Goal: Task Accomplishment & Management: Complete application form

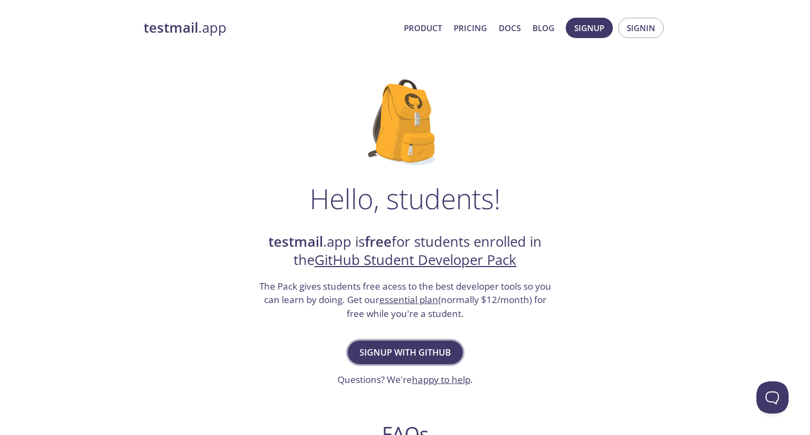
click at [416, 349] on span "Signup with GitHub" at bounding box center [406, 352] width 92 height 15
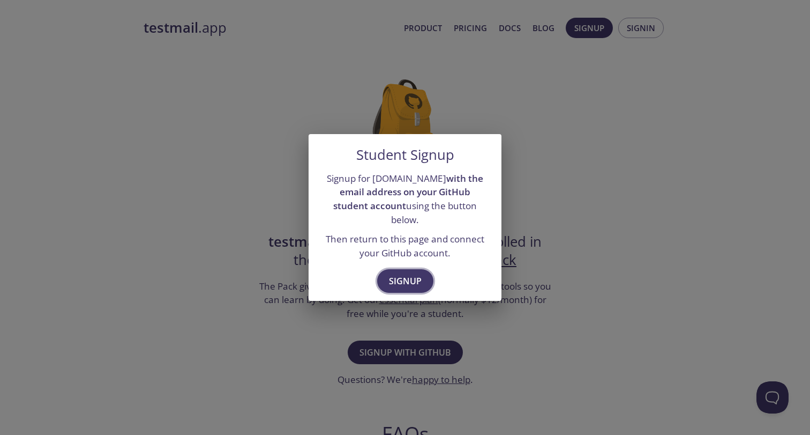
click at [418, 282] on button "Signup" at bounding box center [405, 281] width 56 height 24
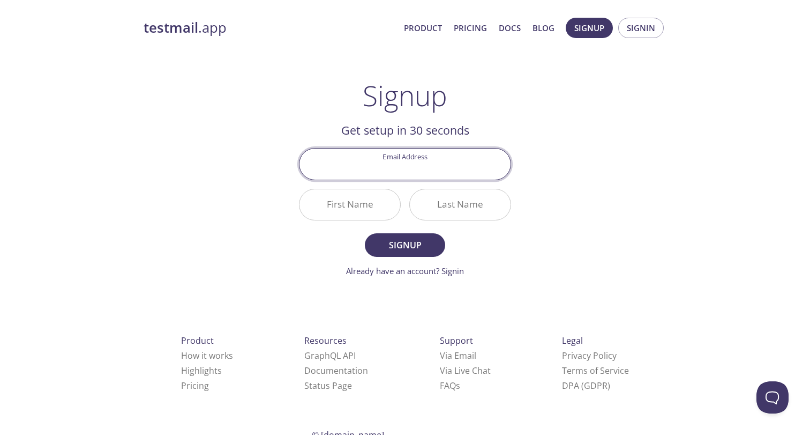
click at [437, 175] on input "Email Address" at bounding box center [405, 163] width 211 height 31
click at [501, 295] on div "testmail .app Product Pricing Docs Blog Signup Signin Signup Get setup in 30 se…" at bounding box center [405, 257] width 549 height 492
click at [428, 165] on input "Email Address" at bounding box center [405, 163] width 211 height 31
click at [545, 234] on div "testmail .app Product Pricing Docs Blog Signup Signin Signup Get setup in 30 se…" at bounding box center [405, 257] width 549 height 492
click at [475, 166] on input "Email Address" at bounding box center [405, 163] width 211 height 31
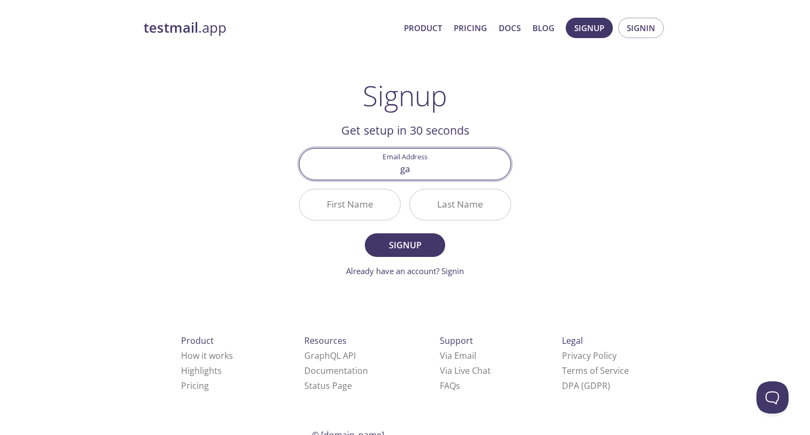
type input "g"
type input "gauravg"
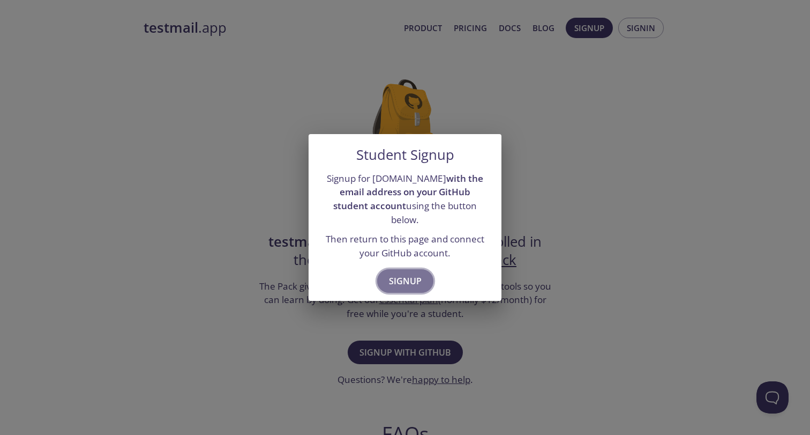
click at [407, 273] on span "Signup" at bounding box center [405, 280] width 33 height 15
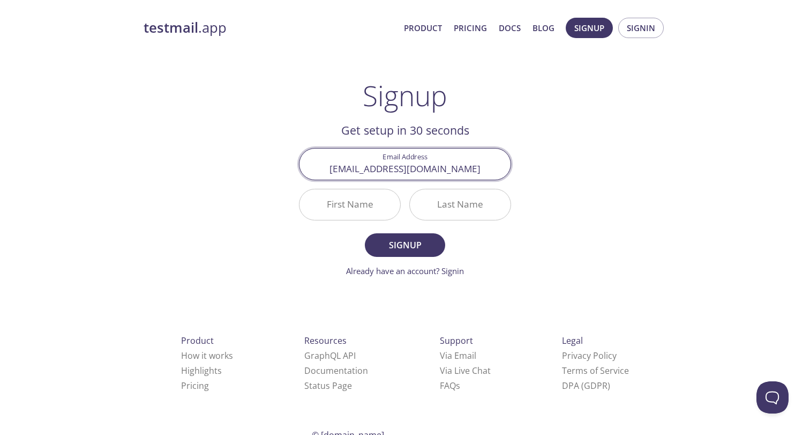
type input "[EMAIL_ADDRESS][DOMAIN_NAME]"
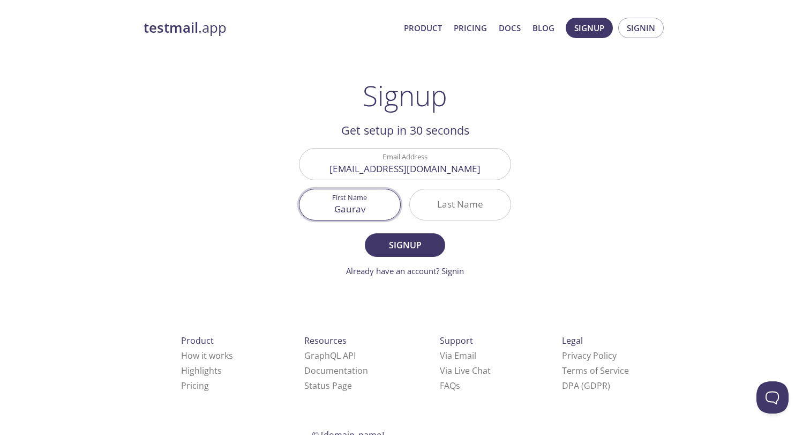
type input "Gaurav"
type input "Kashyap"
click at [416, 246] on span "Signup" at bounding box center [405, 244] width 57 height 15
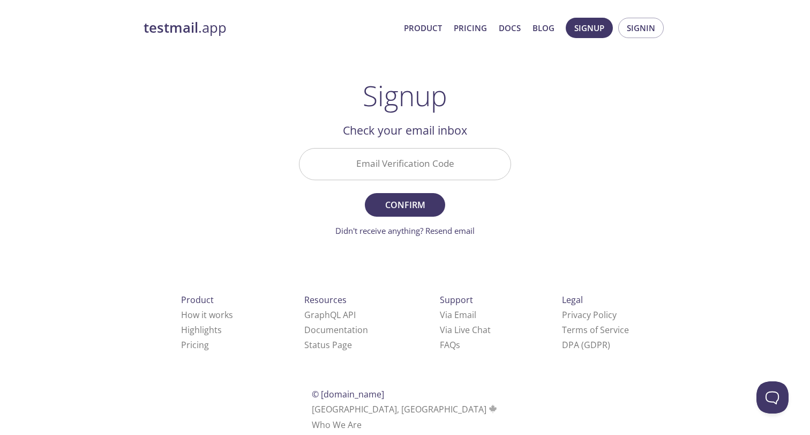
click at [436, 169] on input "Email Verification Code" at bounding box center [405, 163] width 211 height 31
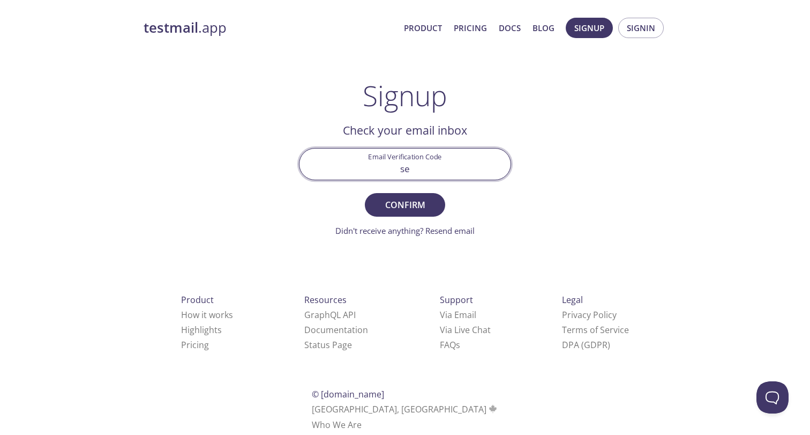
type input "s"
type input "SEUCMYC"
click at [415, 203] on span "Confirm" at bounding box center [405, 204] width 57 height 15
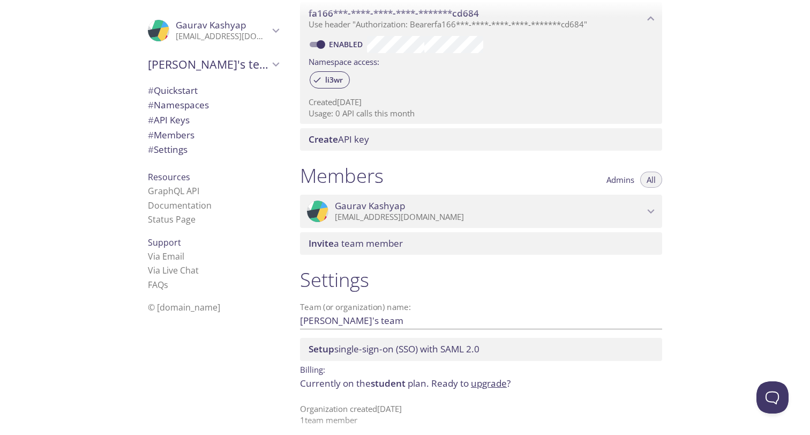
scroll to position [318, 0]
click at [494, 378] on link "upgrade" at bounding box center [489, 383] width 36 height 12
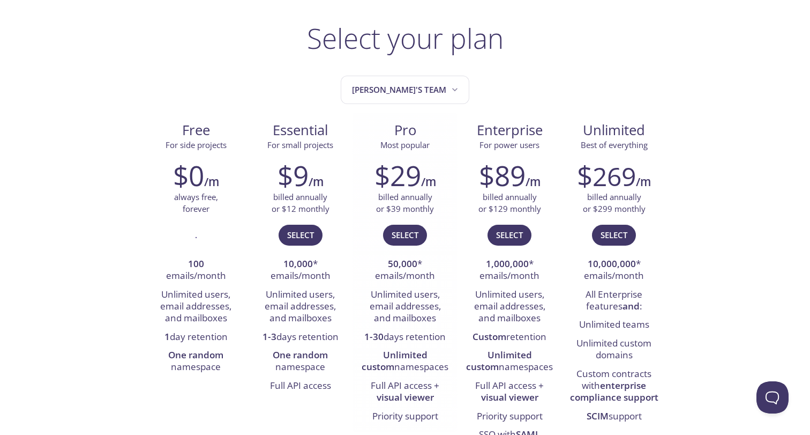
scroll to position [54, 0]
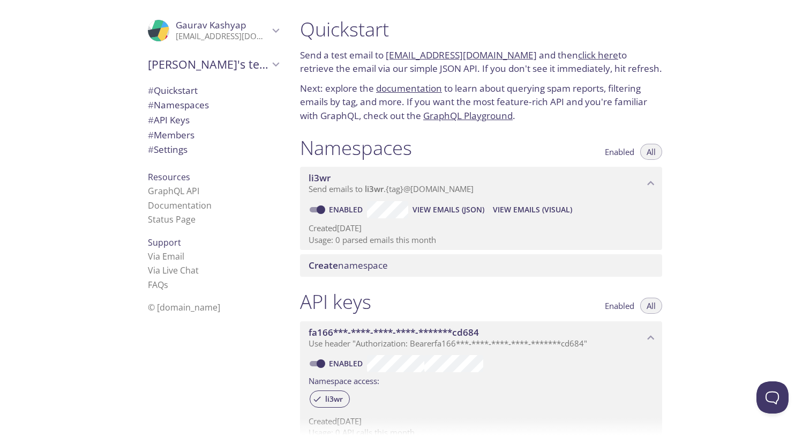
click at [362, 176] on span "li3wr" at bounding box center [477, 178] width 336 height 12
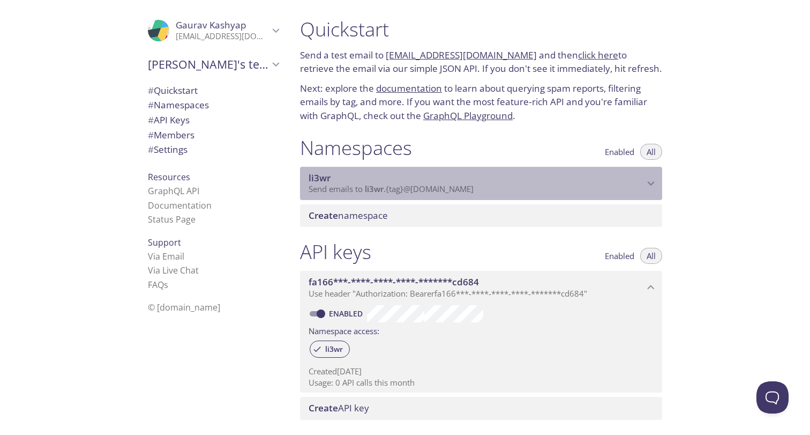
click at [362, 176] on span "li3wr" at bounding box center [477, 178] width 336 height 12
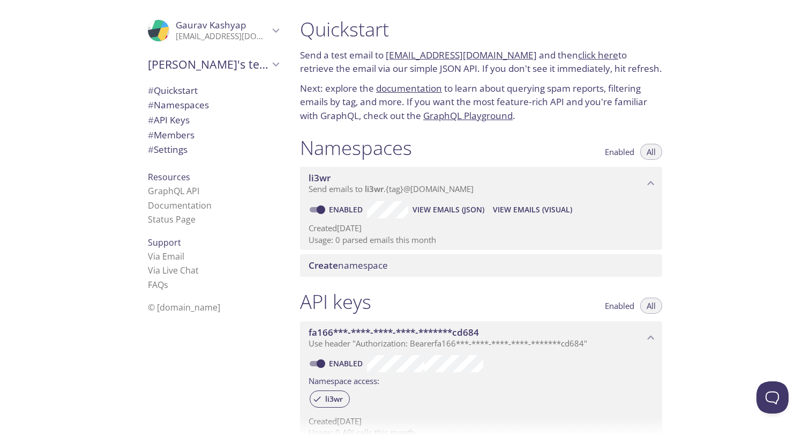
click at [360, 259] on span "Create namespace" at bounding box center [348, 265] width 79 height 12
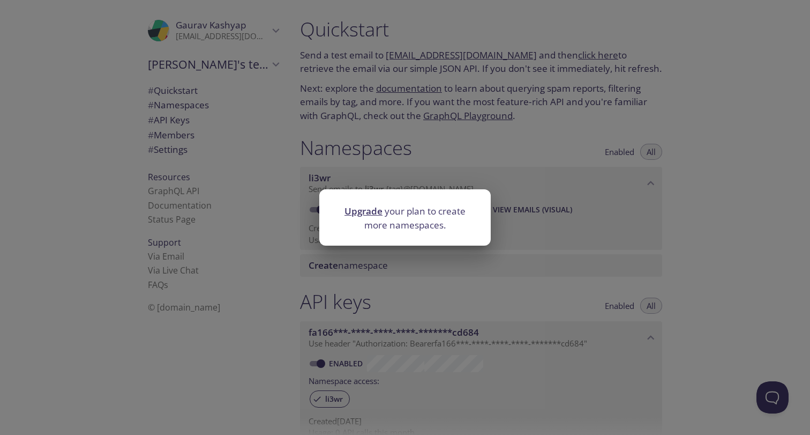
click at [395, 246] on div "Upgrade your plan to create more namespaces." at bounding box center [405, 217] width 810 height 435
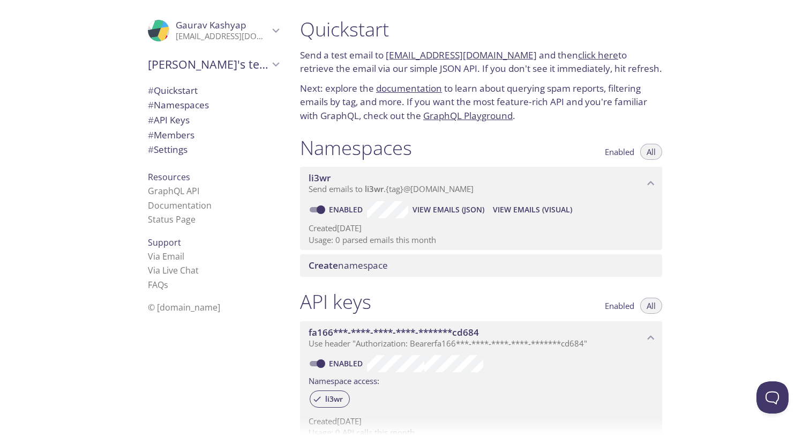
click at [352, 210] on link "Enabled" at bounding box center [347, 209] width 40 height 10
click at [340, 210] on input "Enabled" at bounding box center [321, 209] width 39 height 13
click at [354, 204] on link "Disabled" at bounding box center [347, 209] width 41 height 10
click at [332, 203] on input "Disabled" at bounding box center [312, 209] width 39 height 13
checkbox input "true"
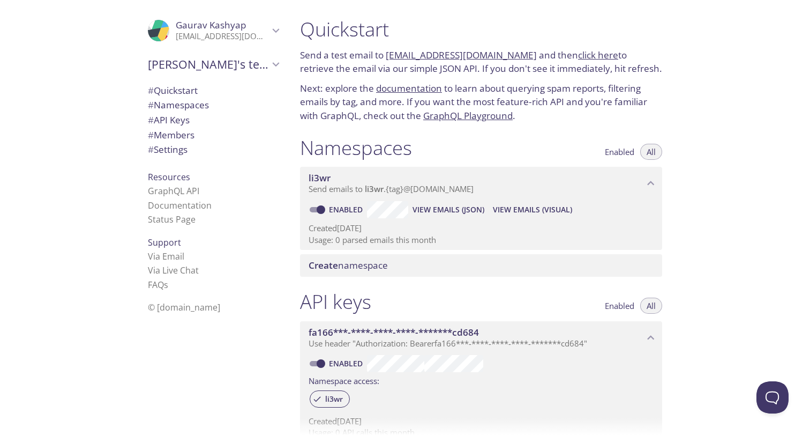
click at [497, 206] on span "View Emails (Visual)" at bounding box center [532, 209] width 79 height 13
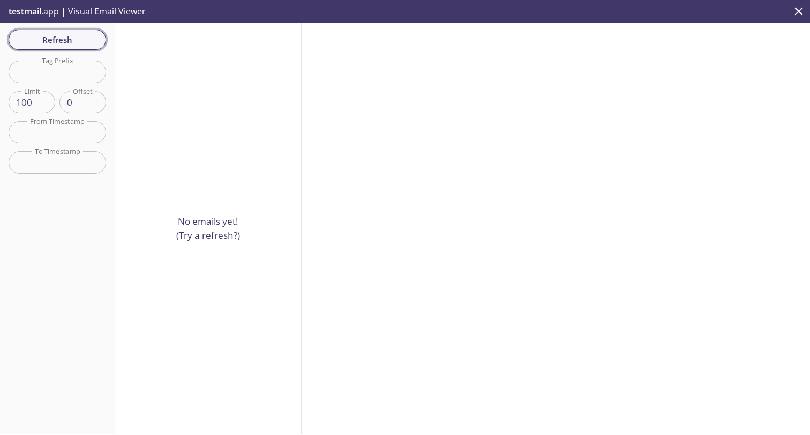
click at [66, 43] on span "Refresh" at bounding box center [57, 40] width 80 height 14
click at [44, 101] on input "101" at bounding box center [32, 102] width 47 height 22
type input "100"
click at [44, 106] on input "100" at bounding box center [32, 102] width 47 height 22
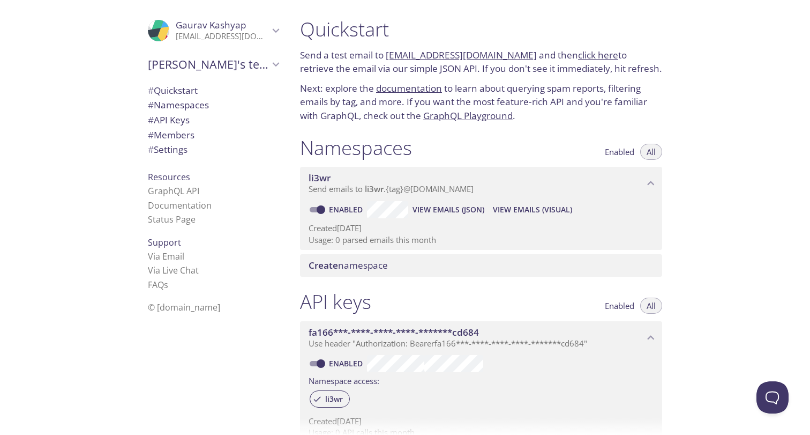
click at [275, 26] on icon "Gaurav Kashyap" at bounding box center [276, 31] width 14 height 14
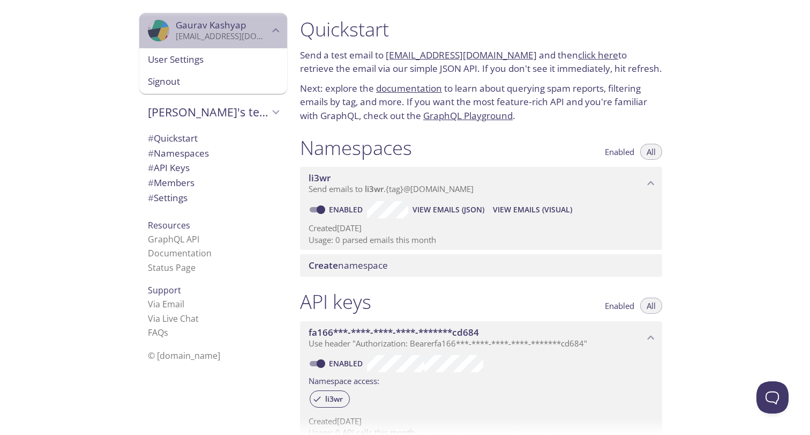
click at [275, 25] on icon "Gaurav Kashyap" at bounding box center [276, 31] width 14 height 14
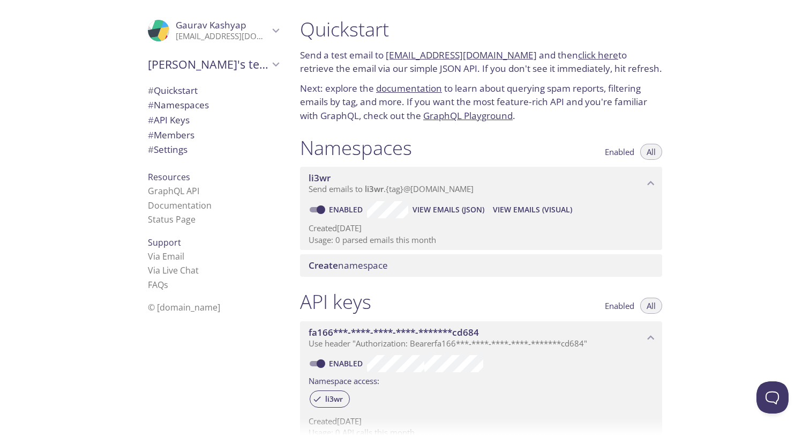
click at [191, 90] on span "# Quickstart" at bounding box center [173, 90] width 50 height 12
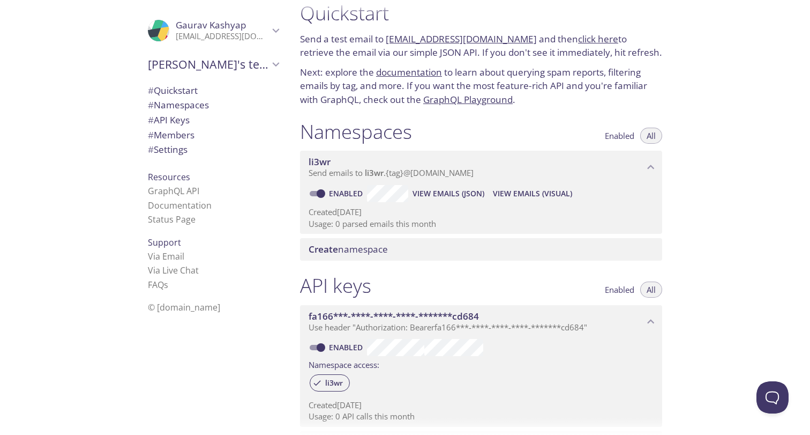
click at [451, 188] on span "View Emails (JSON)" at bounding box center [449, 193] width 72 height 13
click at [549, 195] on span "View Emails (Visual)" at bounding box center [532, 193] width 79 height 13
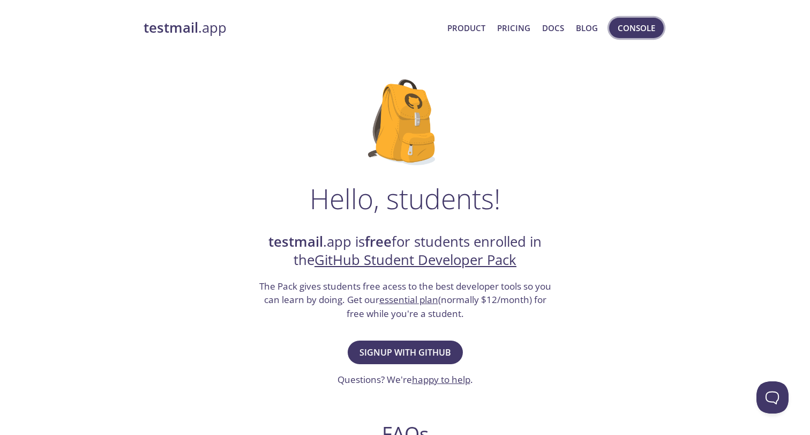
click at [643, 25] on span "Console" at bounding box center [637, 28] width 38 height 14
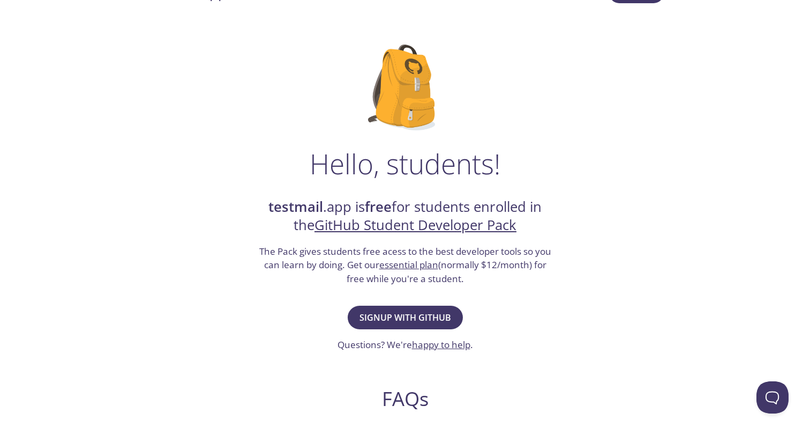
scroll to position [36, 0]
click at [427, 264] on link "essential plan" at bounding box center [408, 263] width 59 height 12
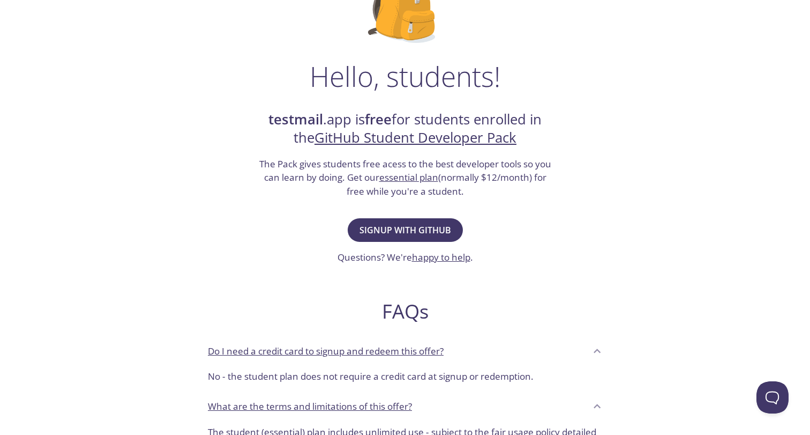
scroll to position [125, 0]
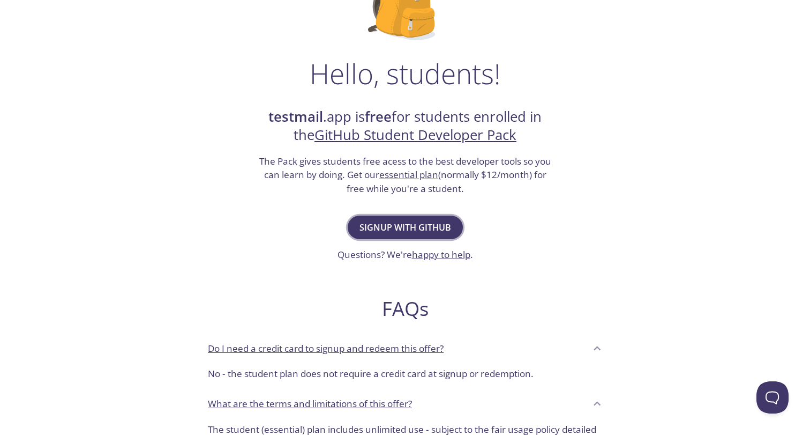
click at [396, 220] on span "Signup with GitHub" at bounding box center [406, 227] width 92 height 15
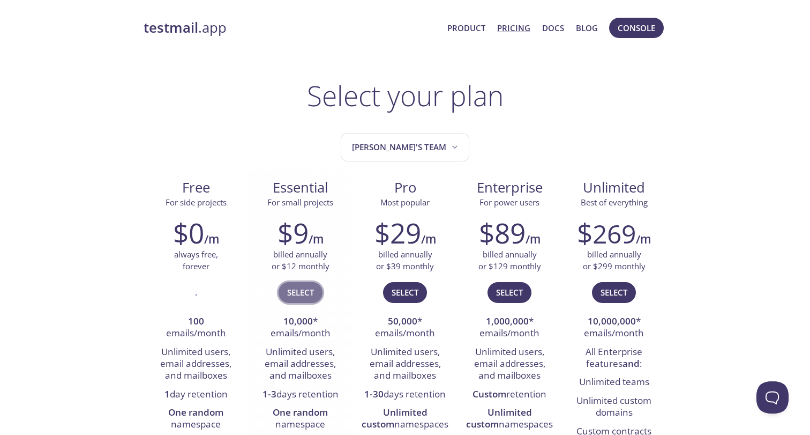
click at [314, 295] on span "Select" at bounding box center [300, 292] width 27 height 14
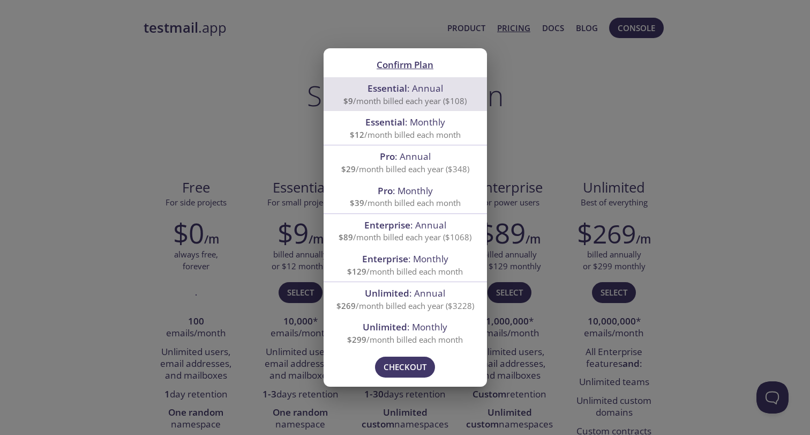
click at [526, 138] on div "Confirm Plan Essential : Annual $9 /month billed each year ($108) Essential : M…" at bounding box center [405, 217] width 810 height 435
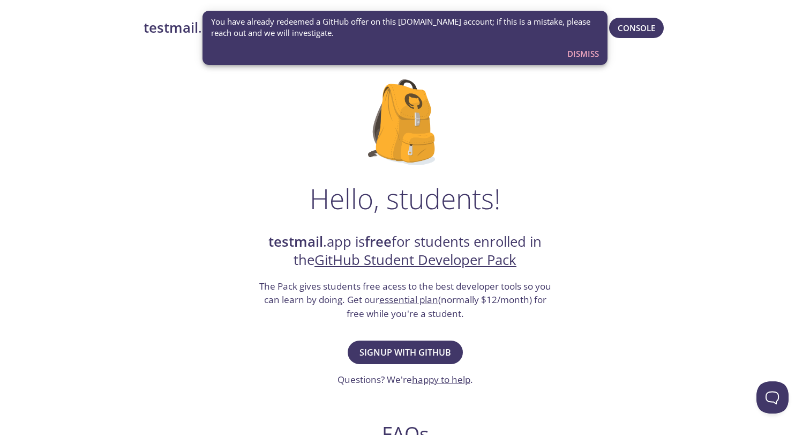
click at [583, 54] on span "Dismiss" at bounding box center [584, 54] width 32 height 14
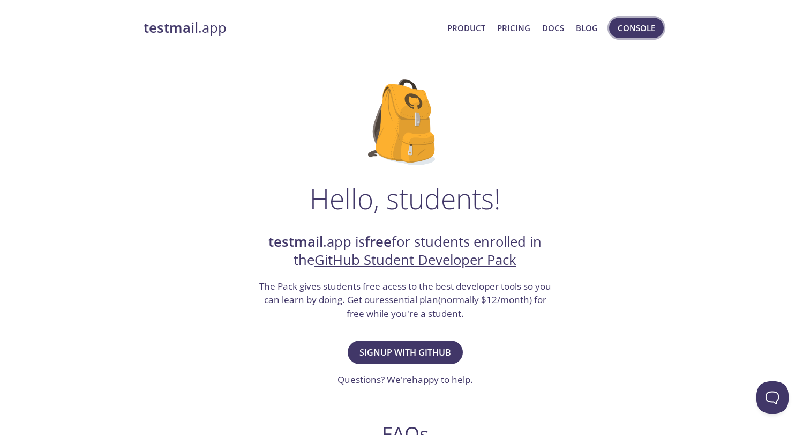
click at [621, 28] on span "Console" at bounding box center [637, 28] width 38 height 14
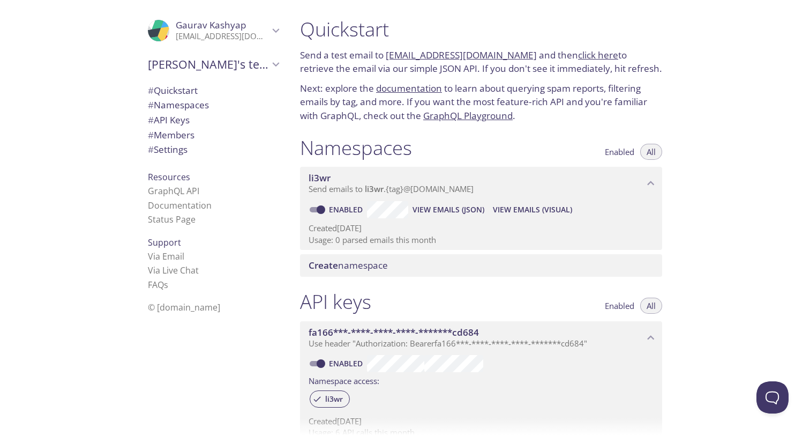
click at [275, 40] on div ".cls-1 { fill: #6d5ca8; } .cls-2 { fill: #3fc191; } .cls-3 { fill: #3b4752; } .…" at bounding box center [213, 30] width 148 height 35
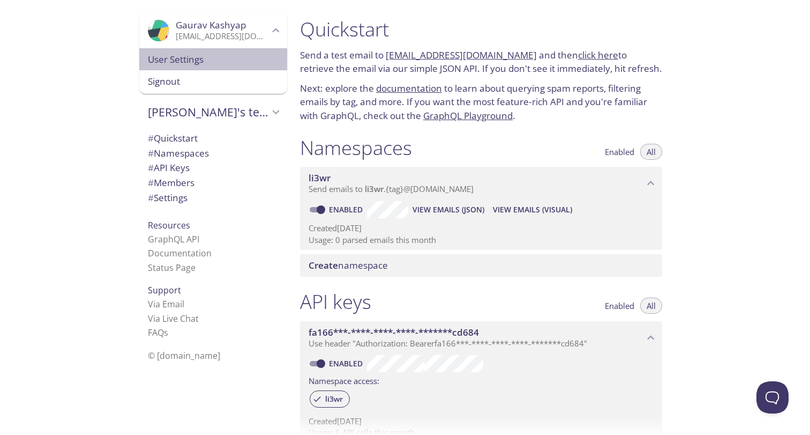
click at [226, 66] on div "User Settings" at bounding box center [213, 59] width 148 height 23
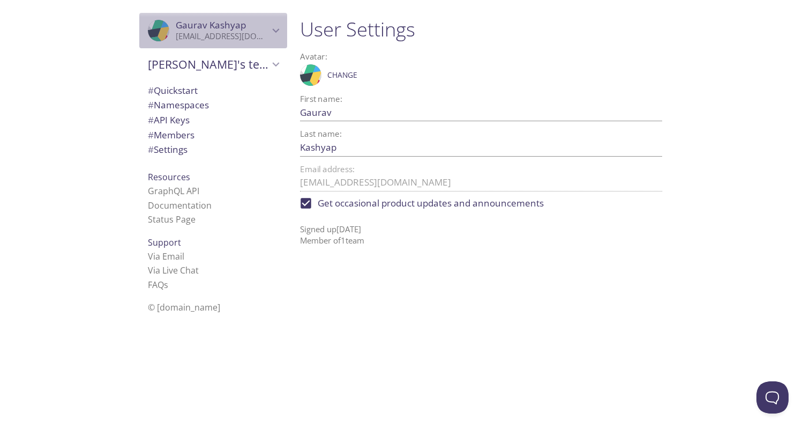
click at [270, 34] on icon "Gaurav Kashyap" at bounding box center [276, 31] width 14 height 14
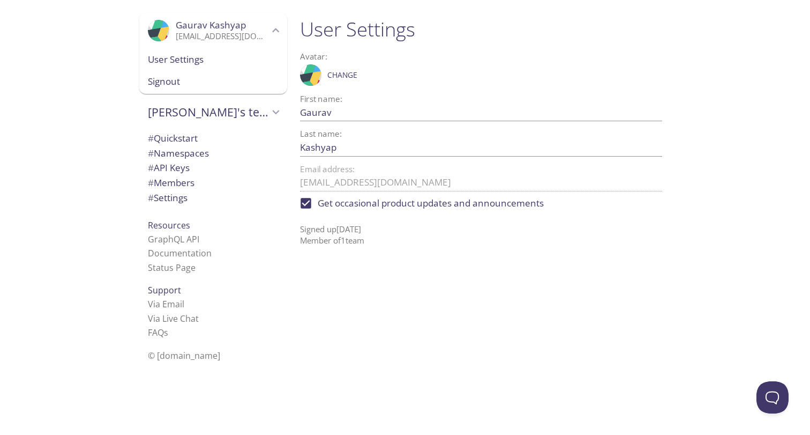
click at [195, 105] on span "[PERSON_NAME]'s team" at bounding box center [208, 112] width 121 height 15
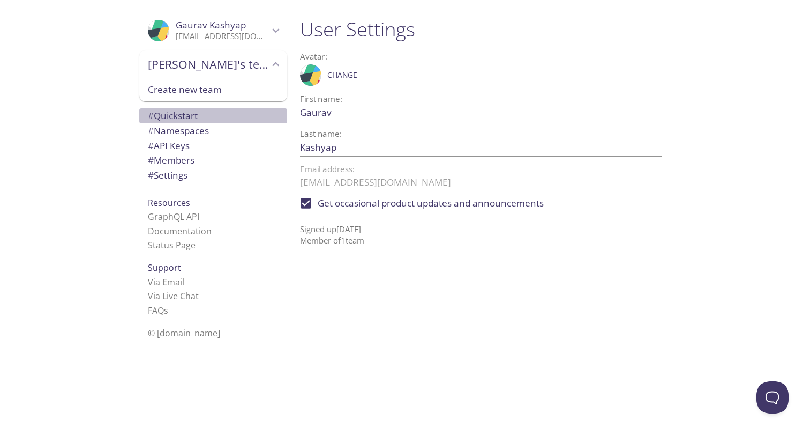
click at [194, 109] on span "# Quickstart" at bounding box center [213, 116] width 131 height 14
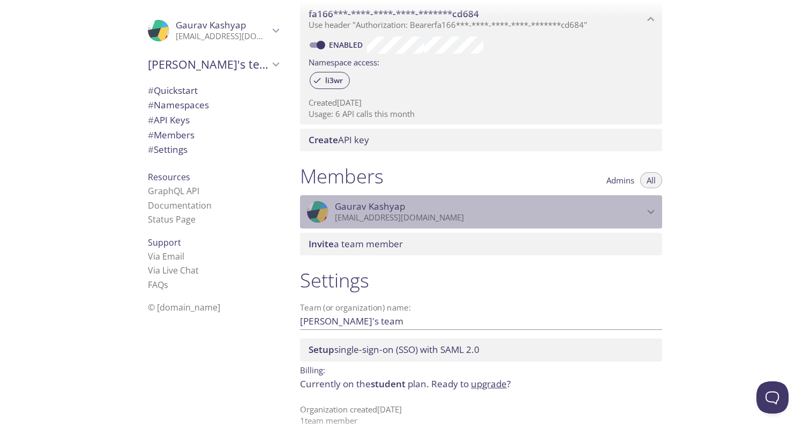
click at [440, 212] on p "[EMAIL_ADDRESS][DOMAIN_NAME]" at bounding box center [489, 217] width 309 height 11
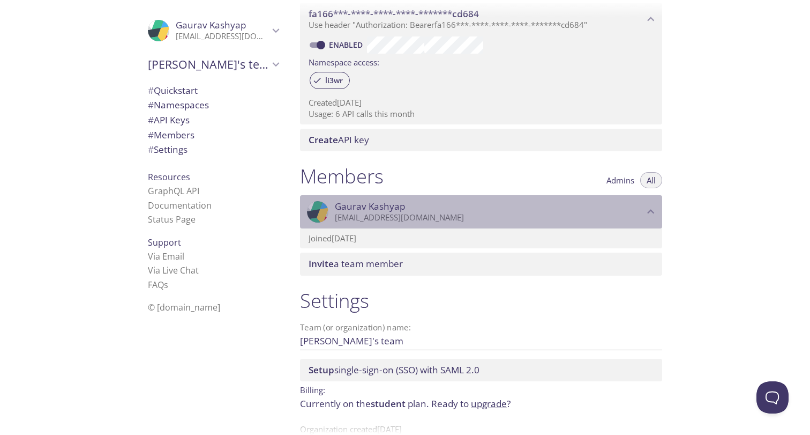
click at [440, 212] on p "[EMAIL_ADDRESS][DOMAIN_NAME]" at bounding box center [489, 217] width 309 height 11
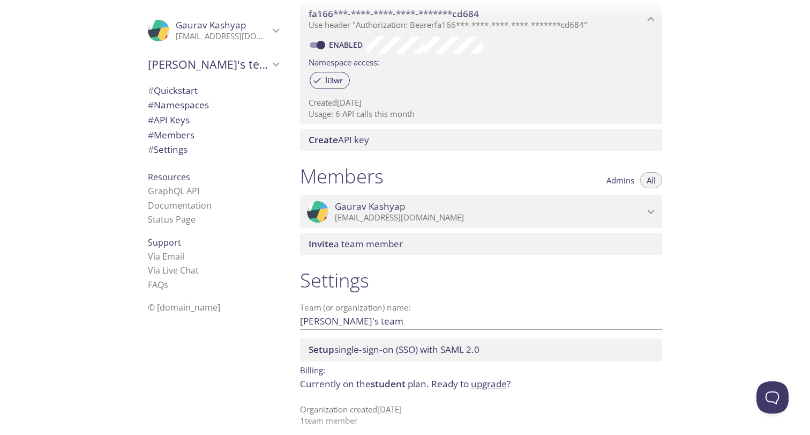
click at [482, 378] on link "upgrade" at bounding box center [489, 383] width 36 height 12
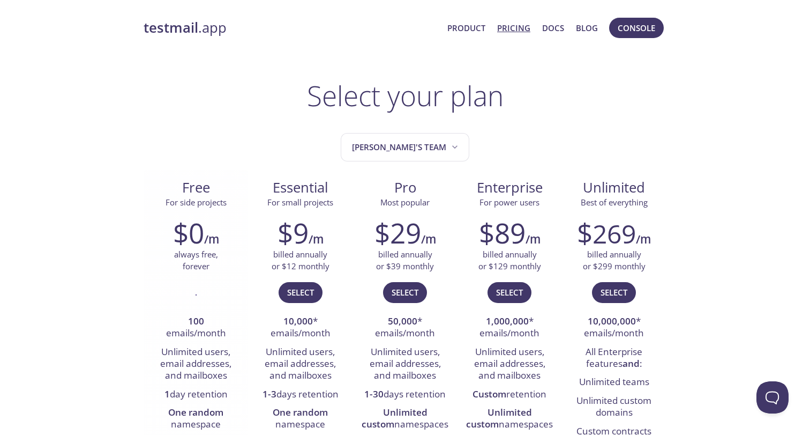
click at [204, 292] on div "." at bounding box center [196, 296] width 88 height 31
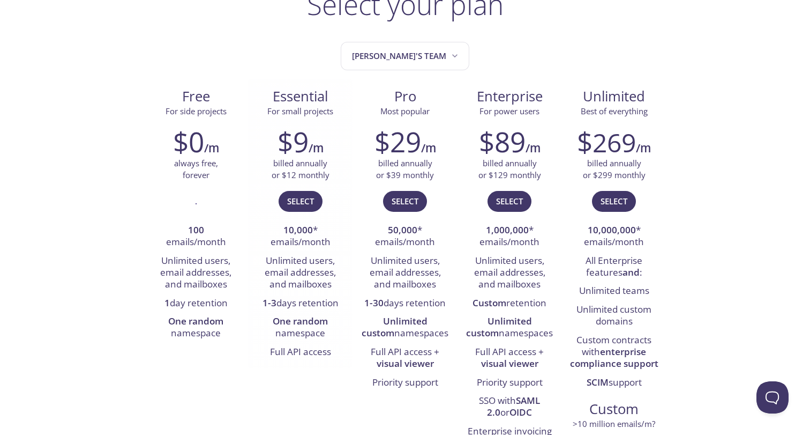
scroll to position [91, 0]
click at [278, 325] on li "One random namespace" at bounding box center [300, 328] width 88 height 31
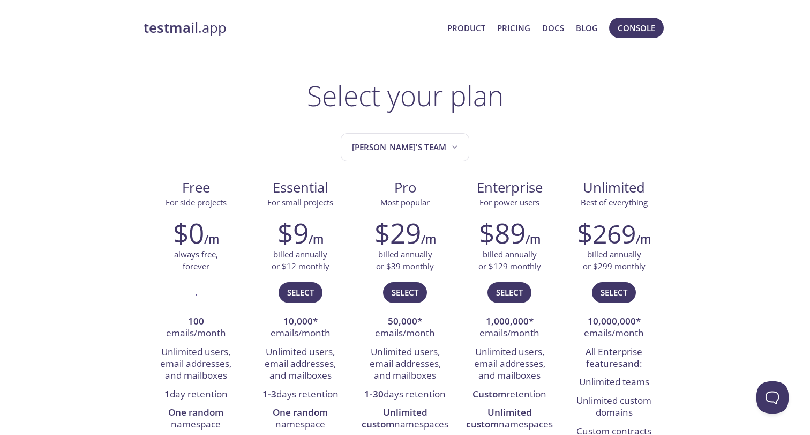
scroll to position [0, 0]
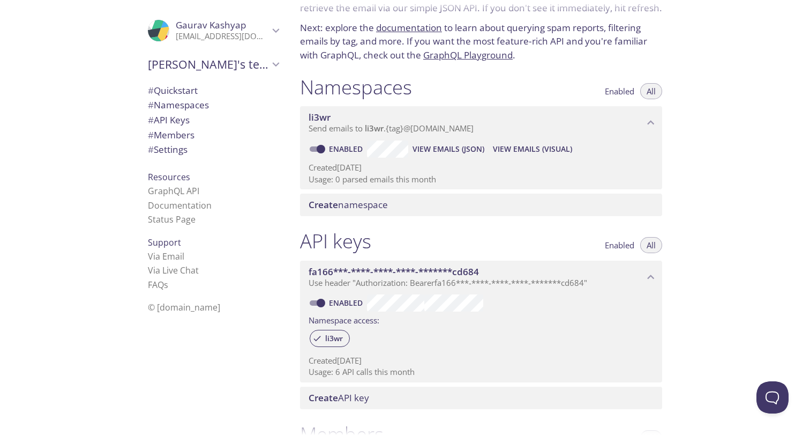
scroll to position [87, 0]
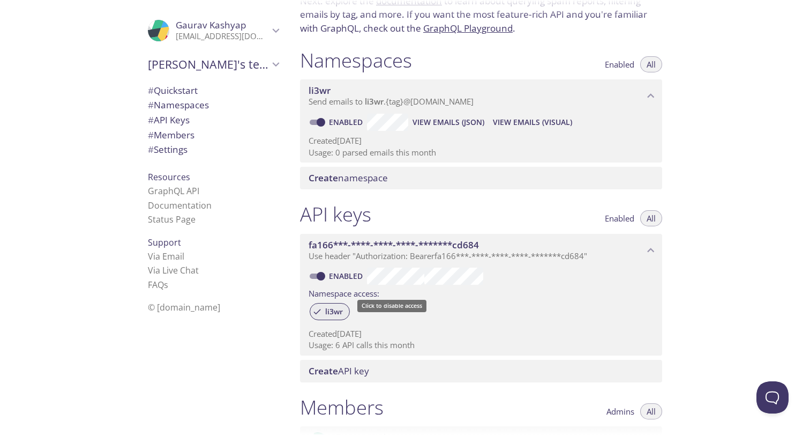
click at [341, 307] on span "li3wr" at bounding box center [334, 312] width 31 height 10
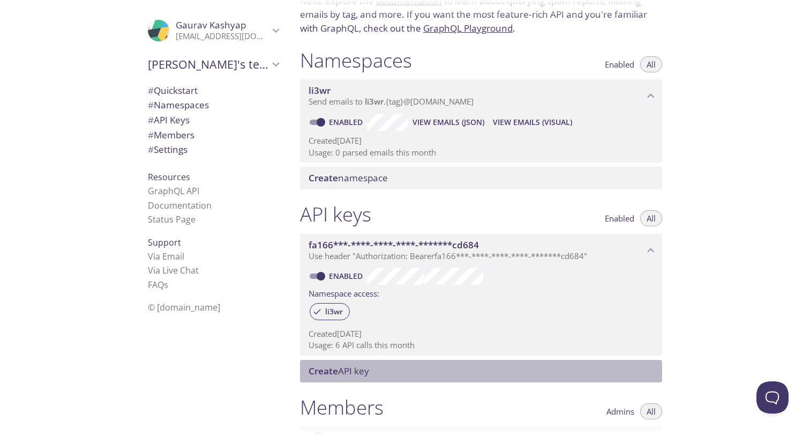
click at [361, 367] on span "Create API key" at bounding box center [339, 370] width 61 height 12
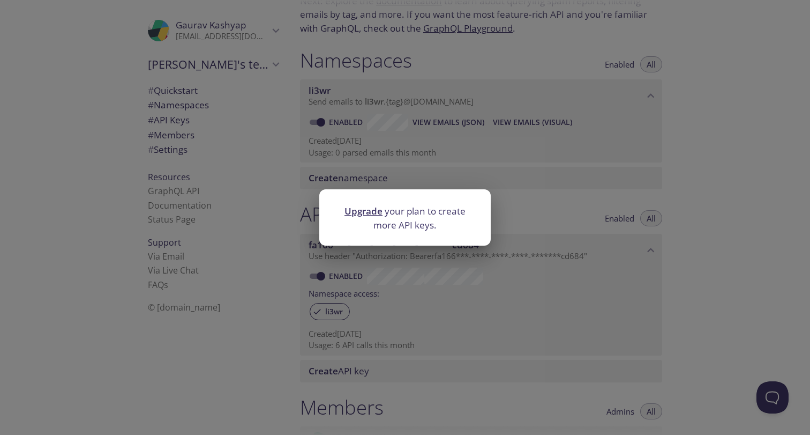
click at [373, 214] on link "Upgrade" at bounding box center [364, 211] width 38 height 12
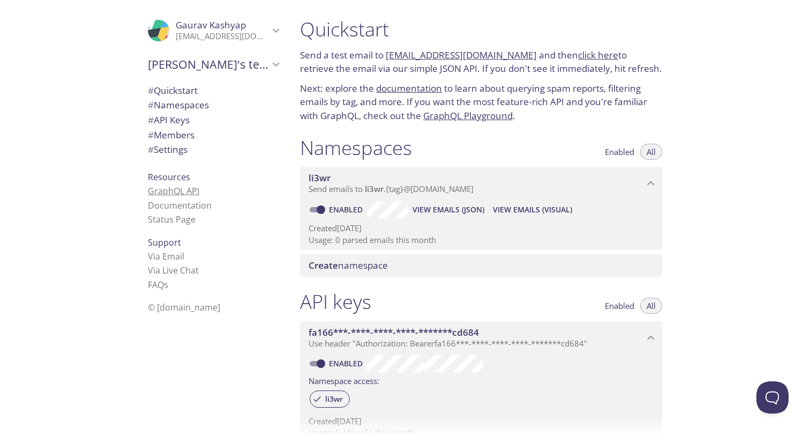
click at [174, 189] on link "GraphQL API" at bounding box center [173, 191] width 51 height 12
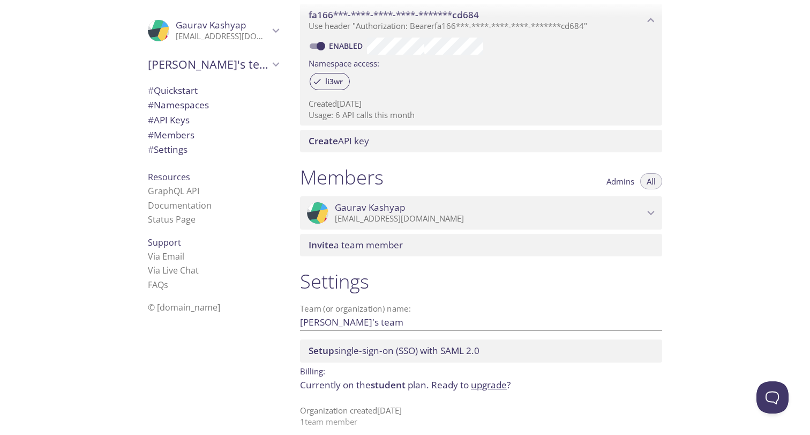
scroll to position [316, 0]
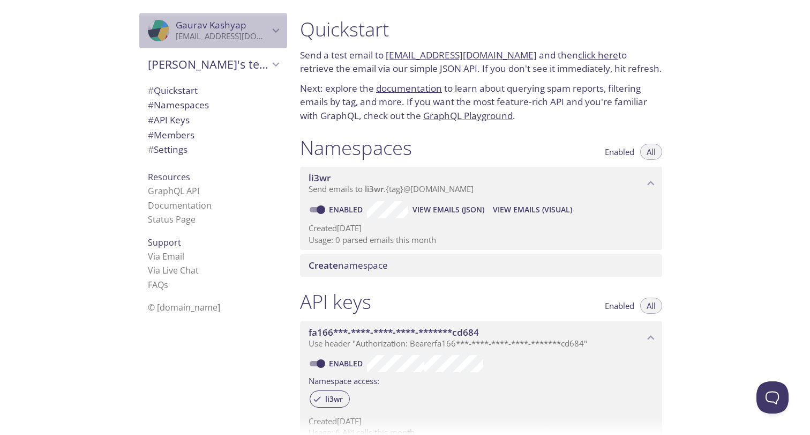
click at [228, 43] on div ".cls-1 { fill: #6d5ca8; } .cls-2 { fill: #3fc191; } .cls-3 { fill: #3b4752; } .…" at bounding box center [213, 30] width 148 height 35
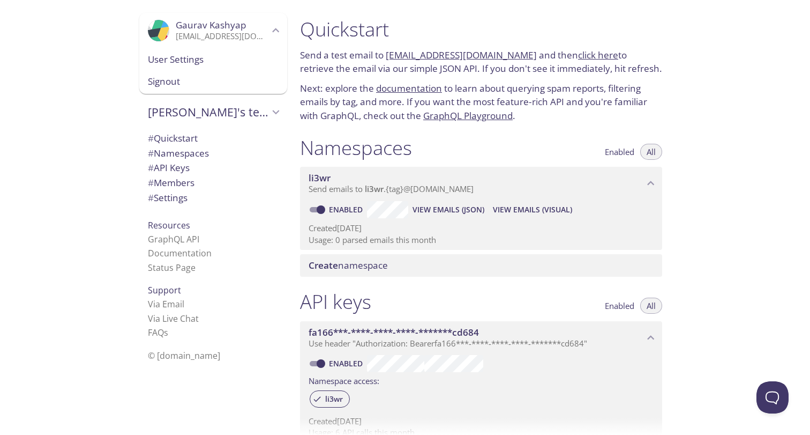
click at [210, 73] on div "Signout" at bounding box center [213, 82] width 148 height 24
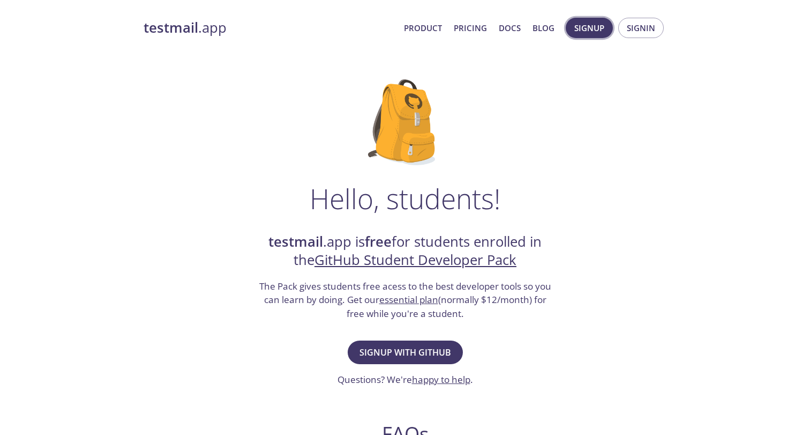
click at [594, 24] on span "Signup" at bounding box center [590, 28] width 30 height 14
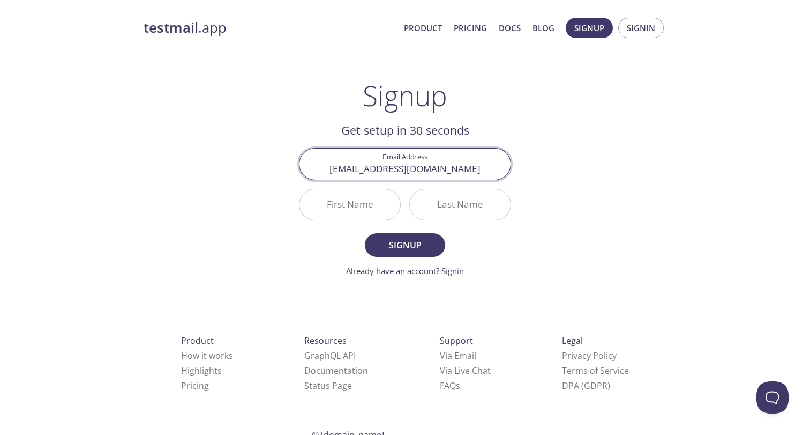
type input "[EMAIL_ADDRESS][DOMAIN_NAME]"
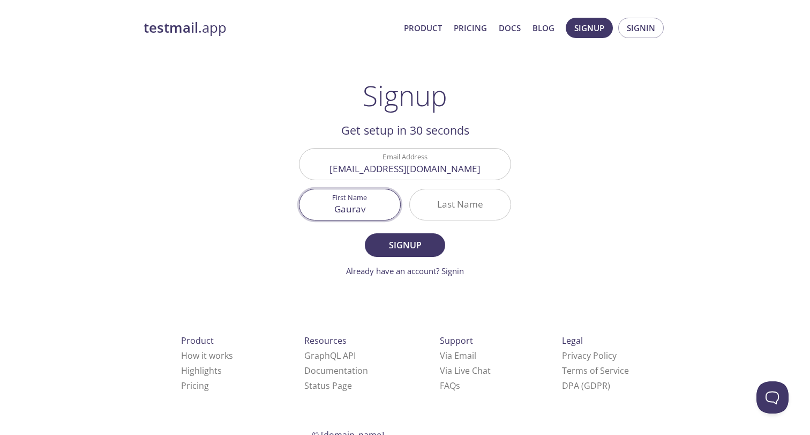
type input "Gaurav"
type input "Kashyap"
click at [410, 247] on span "Signup" at bounding box center [405, 244] width 57 height 15
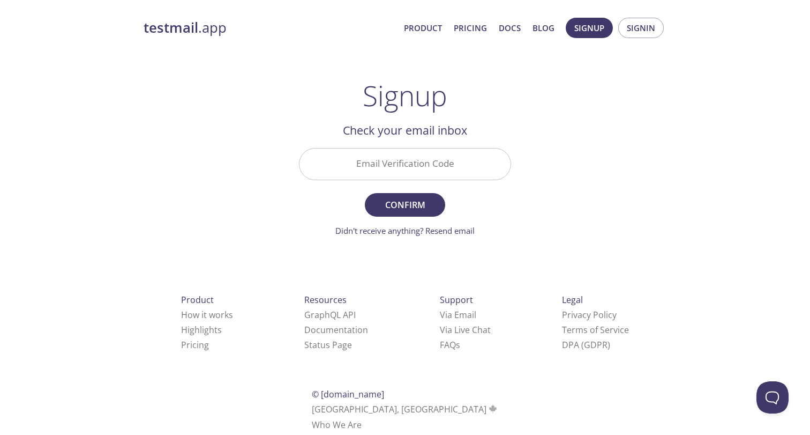
click at [441, 167] on input "Email Verification Code" at bounding box center [405, 163] width 211 height 31
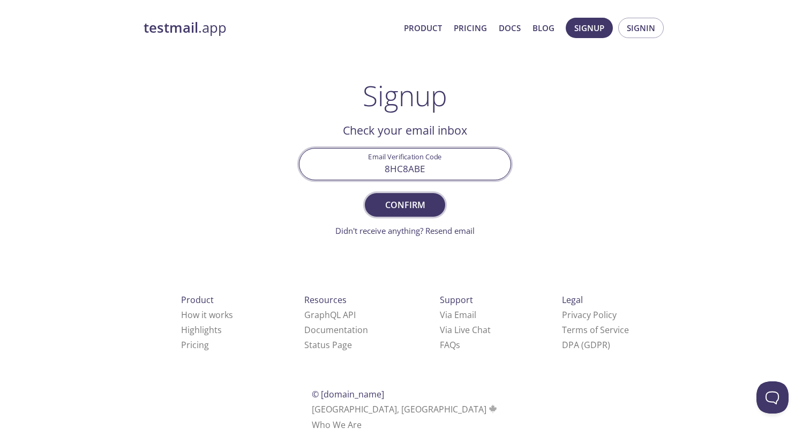
type input "8HC8ABE"
click at [422, 212] on span "Confirm" at bounding box center [405, 204] width 57 height 15
